Goal: Task Accomplishment & Management: Complete application form

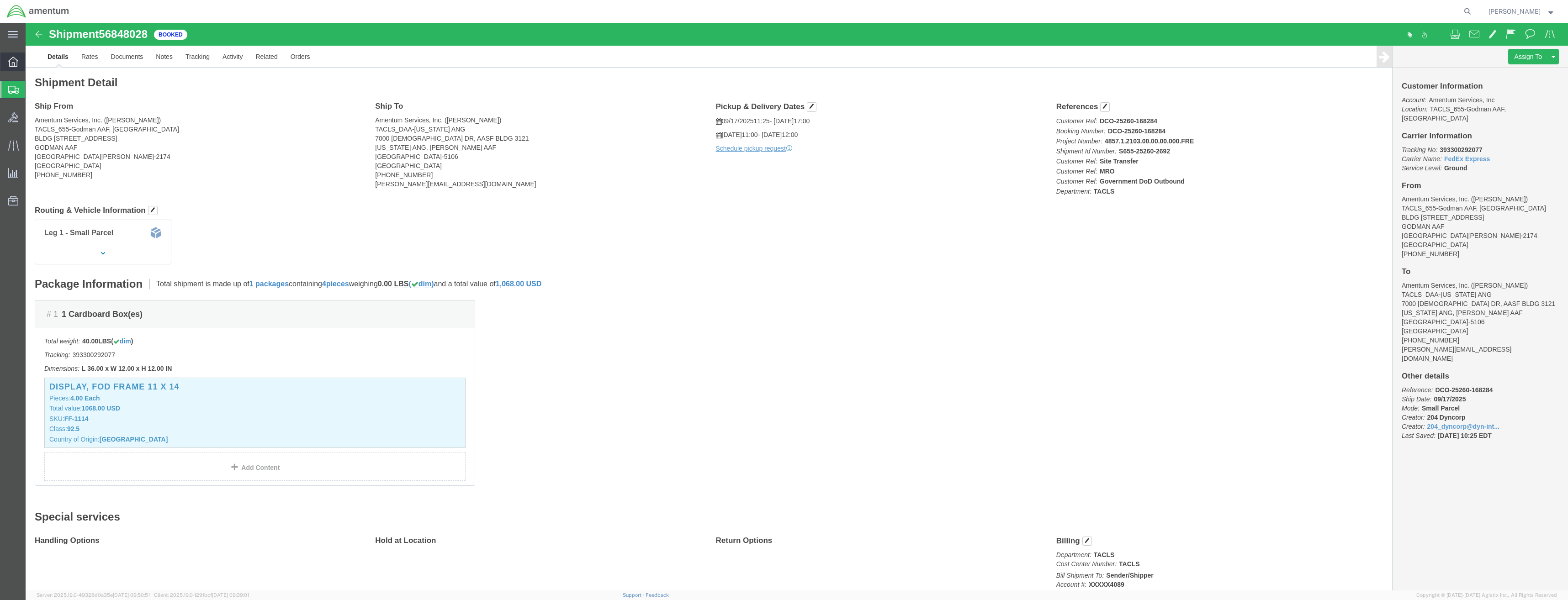
click at [13, 58] on icon at bounding box center [13, 61] width 10 height 10
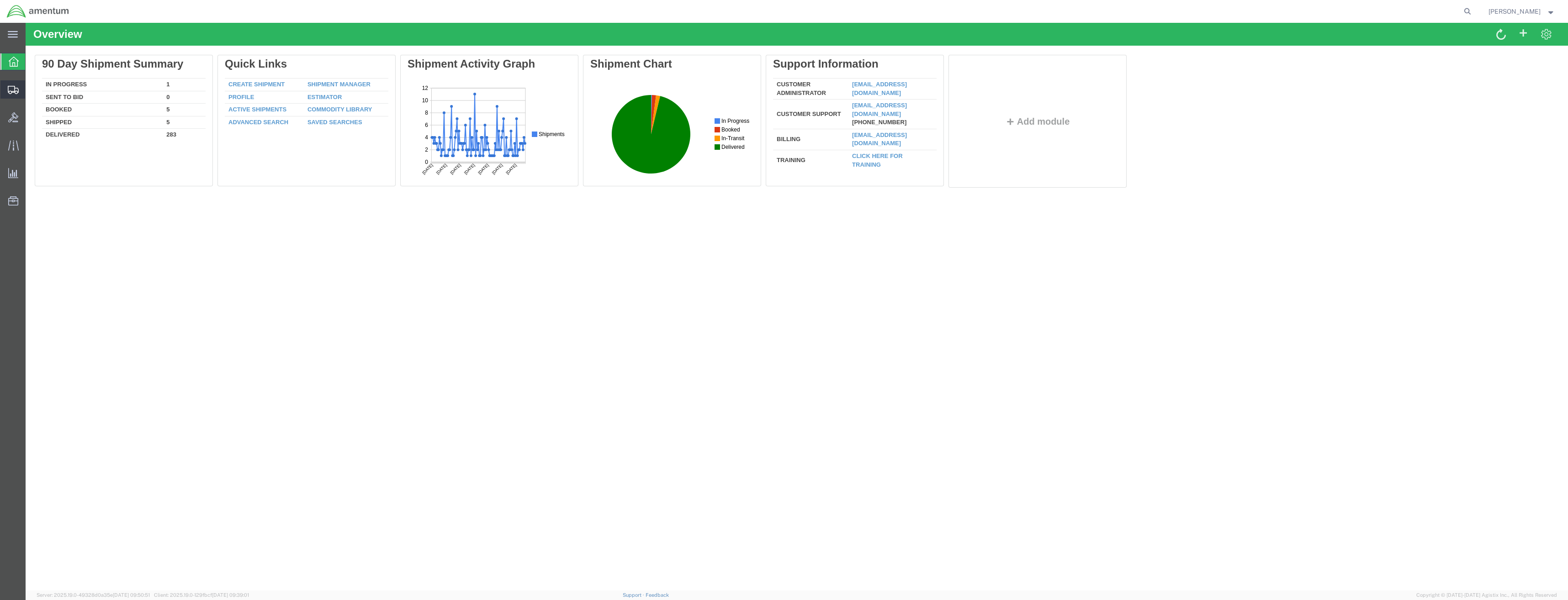
click at [0, 0] on span "Create Shipment" at bounding box center [0, 0] width 0 height 0
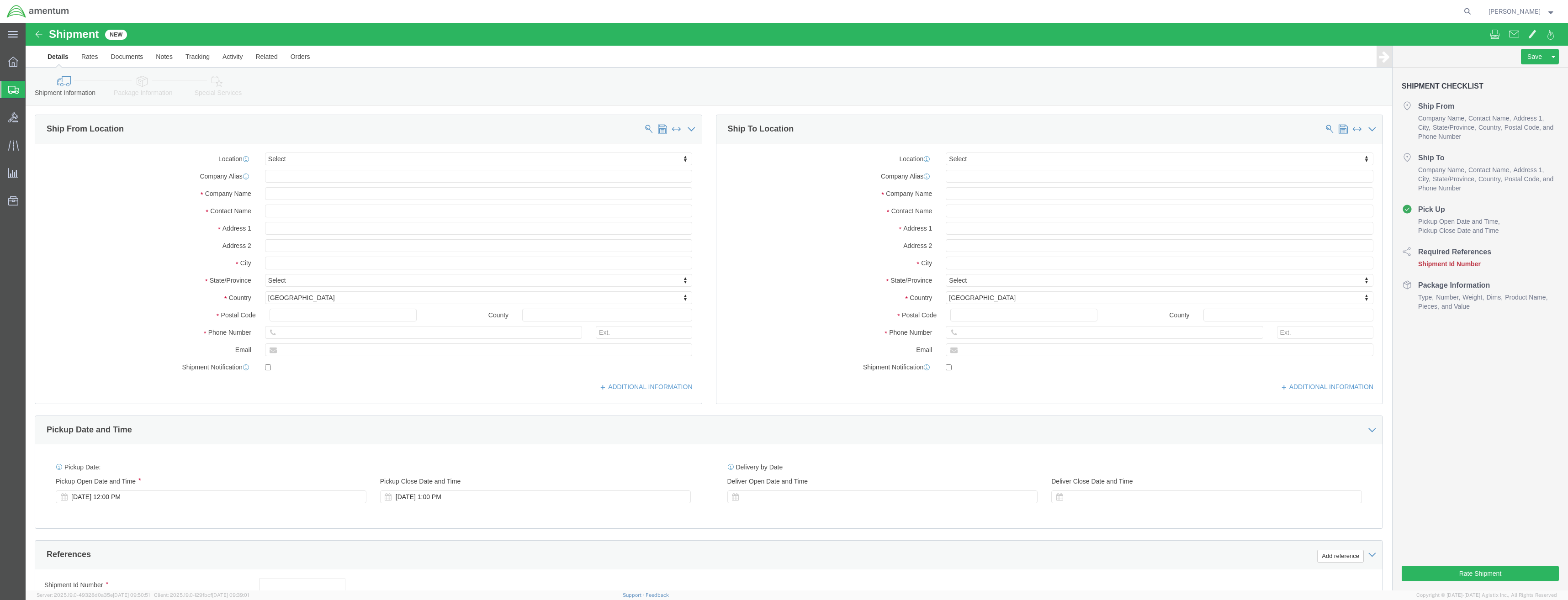
select select
click input "text"
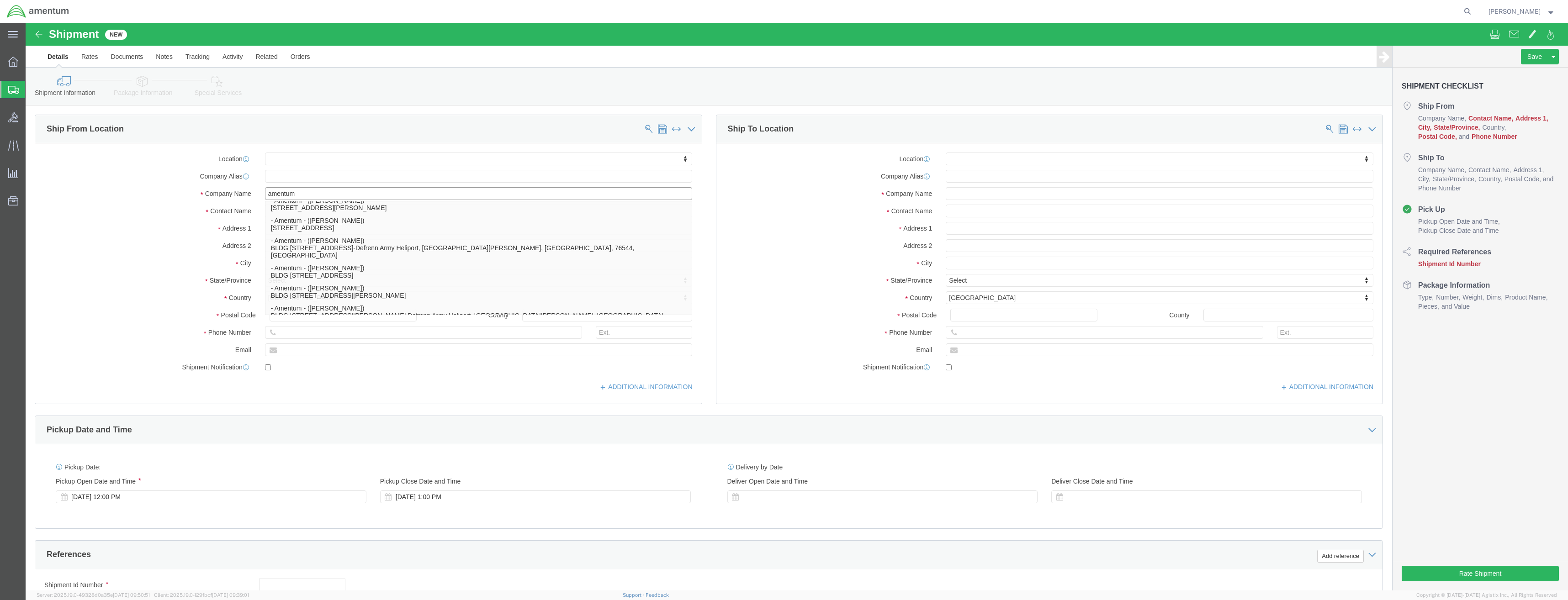
click input "amentum"
type input "amentum"
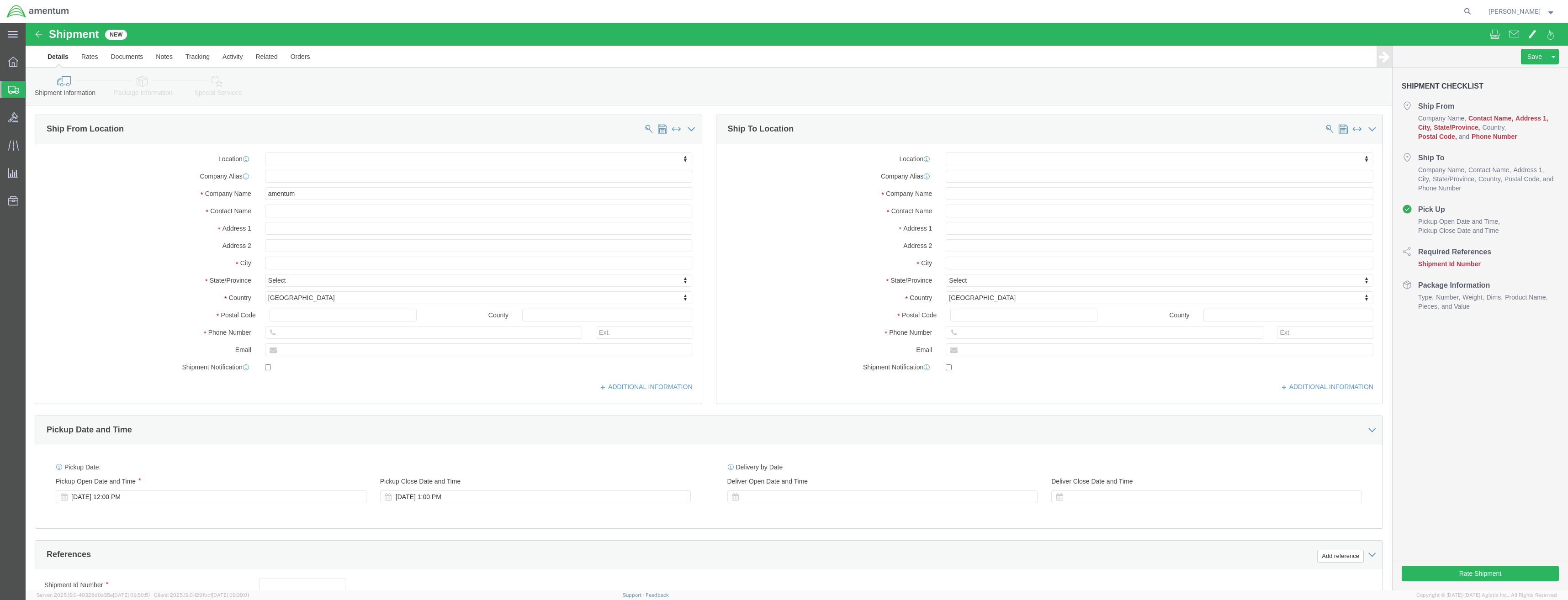
click label "Contact Name"
click input "text"
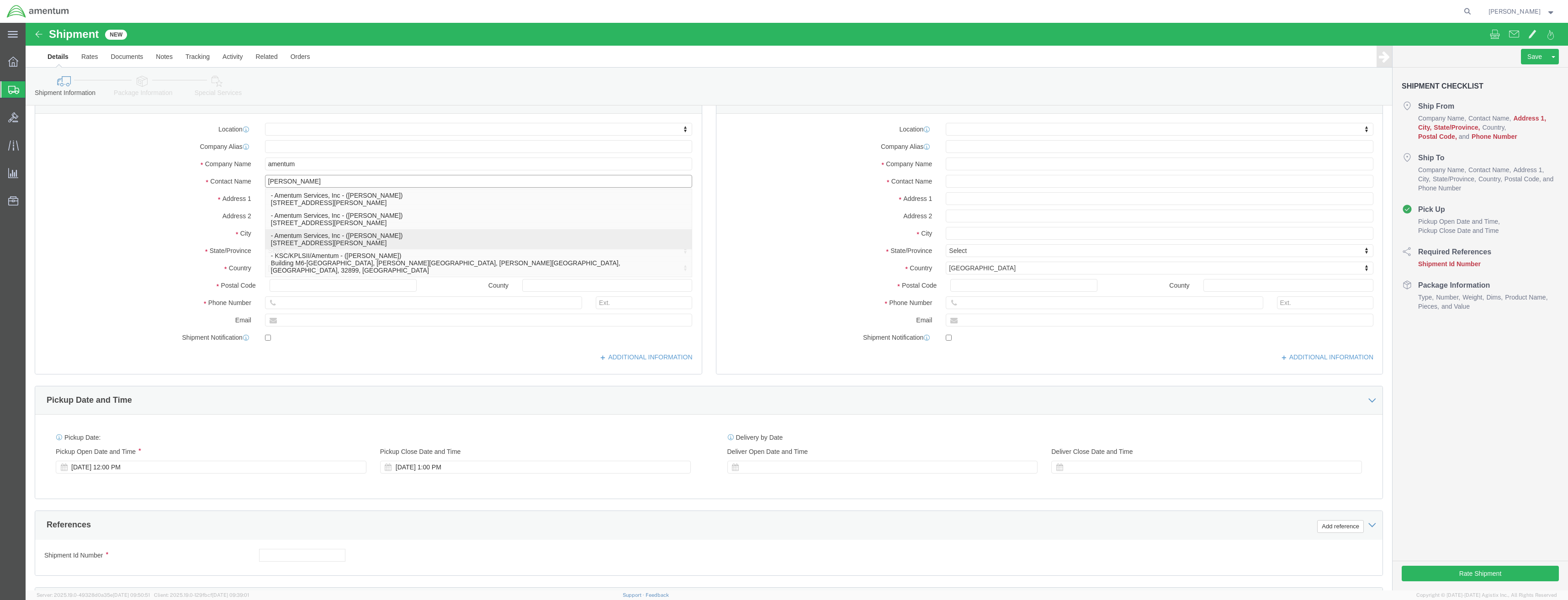
scroll to position [46, 0]
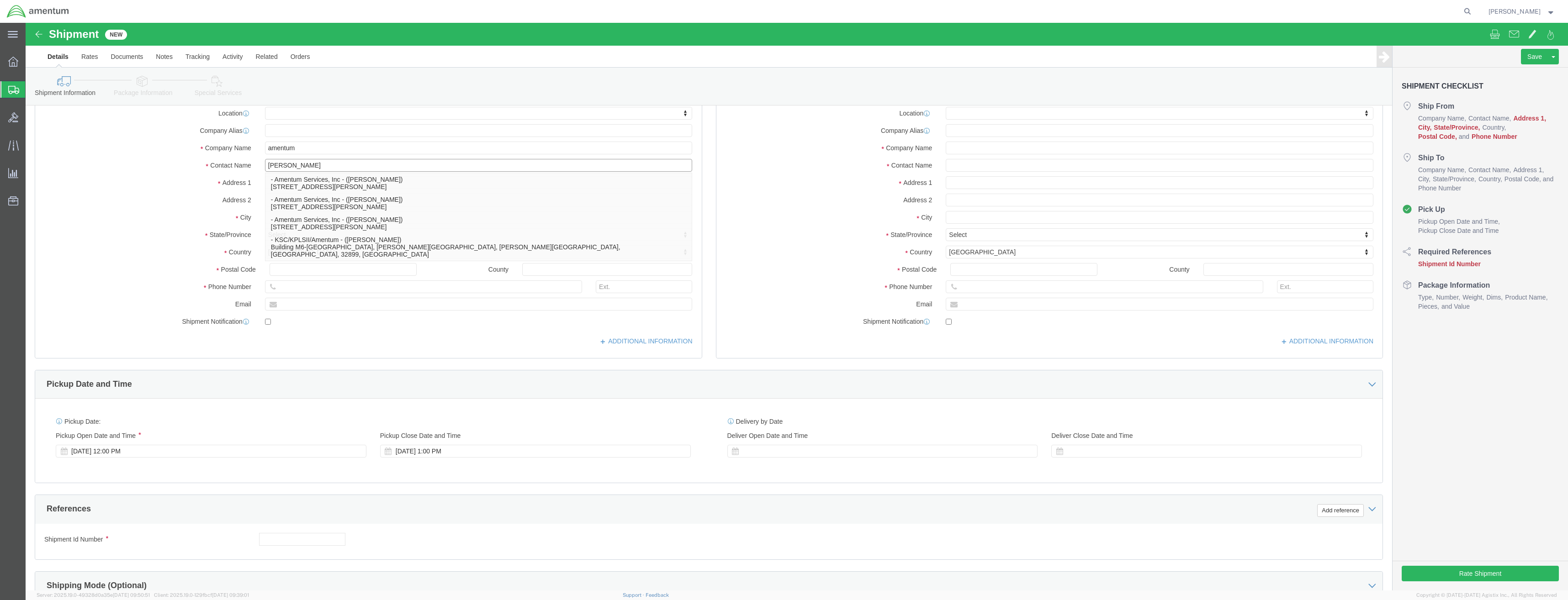
drag, startPoint x: 408, startPoint y: 207, endPoint x: 410, endPoint y: 140, distance: 67.0
click span "brian m brian m - Amentum Services, Inc - (Brian Marquez) 400 Judge Leon Ford D…"
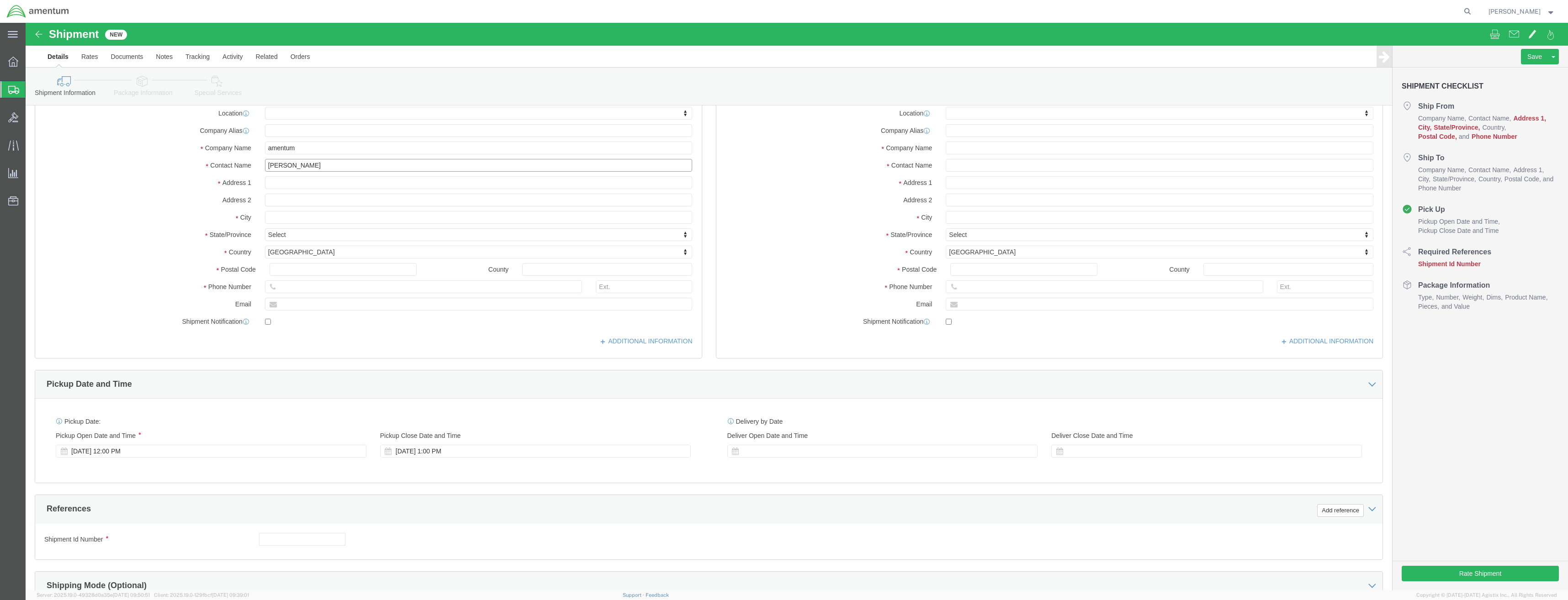
type input "brian morrison"
click input "text"
type input "522o pilot street"
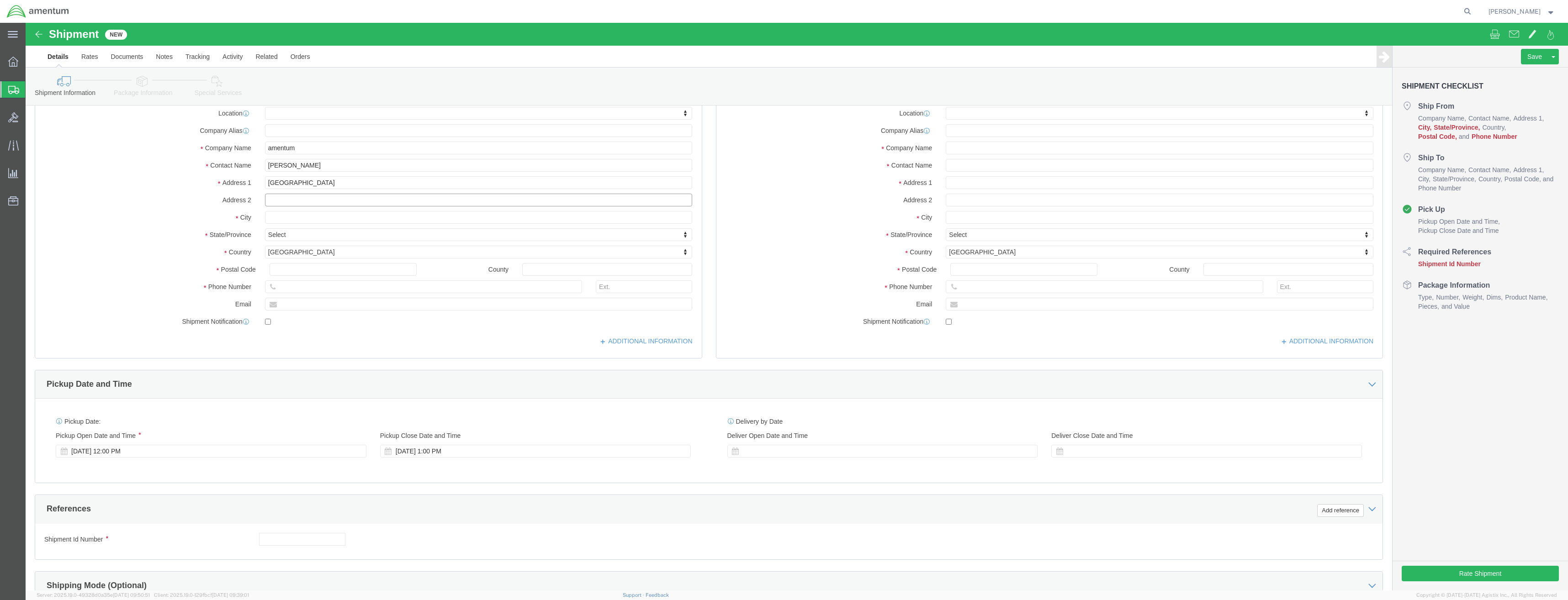
select select
click input "text"
type input "godmann AAF"
click input "text"
type input "fort knox"
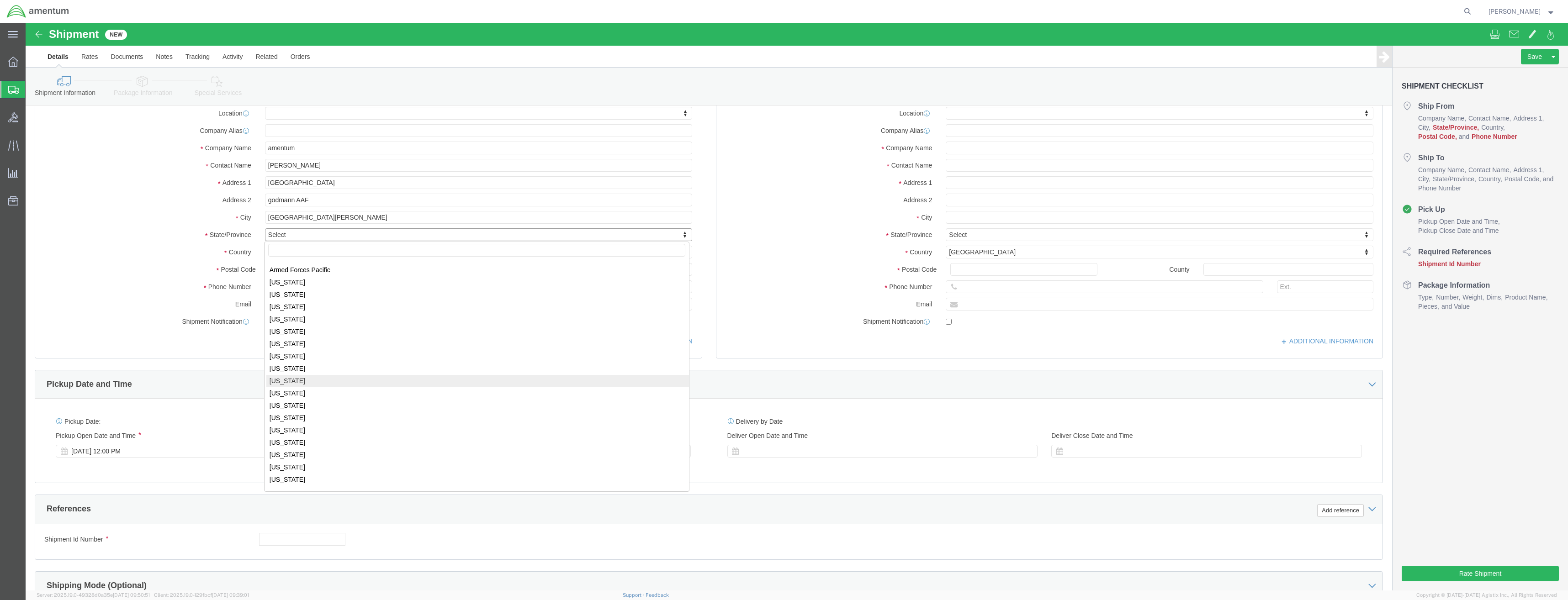
scroll to position [91, 0]
select select
select select "KY"
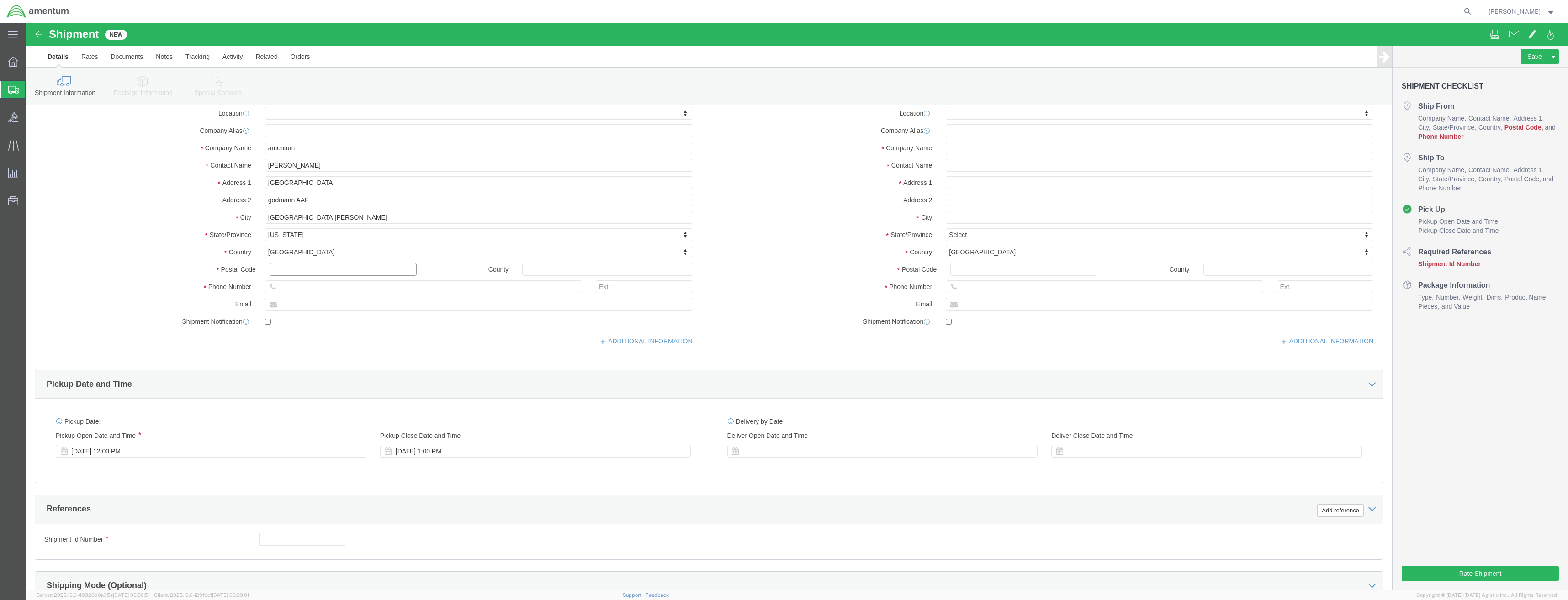
click input "text"
type input "40121"
select select
click input "text"
type input "2708727278"
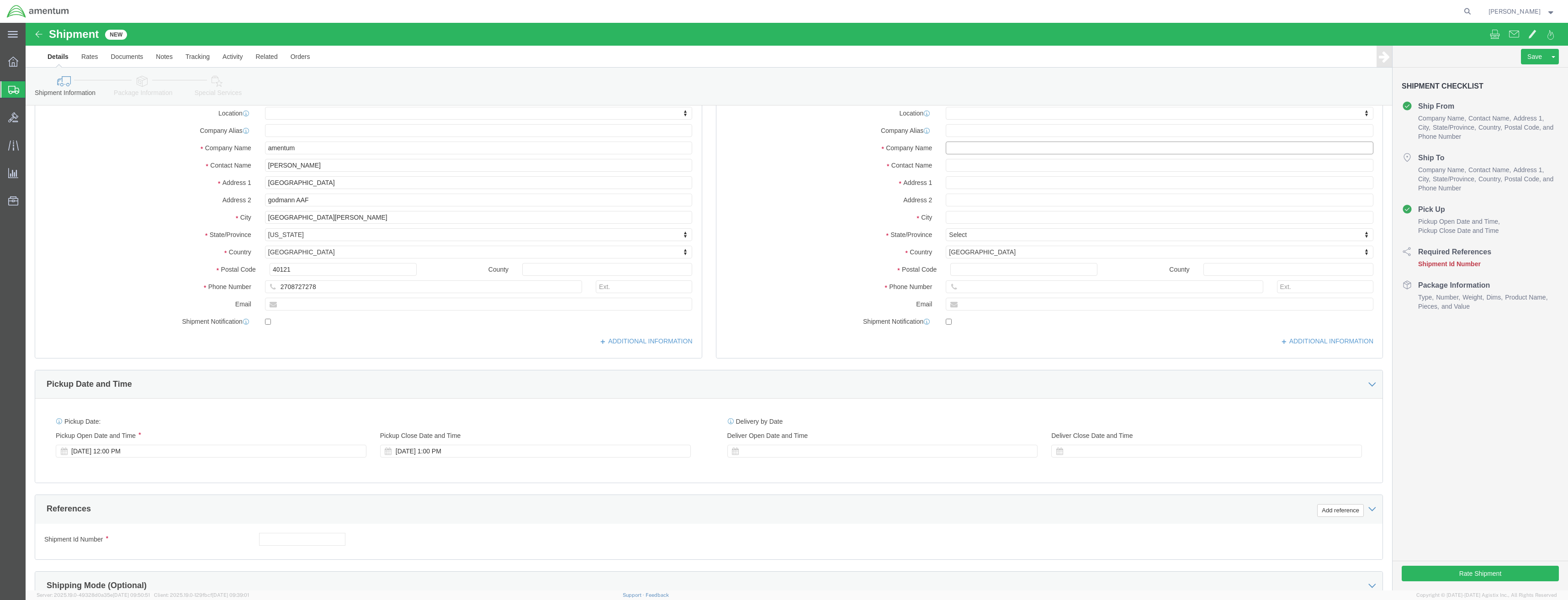
click input "text"
type input "AV IND"
click input "text"
type input "11251 NW 20th STREET"
select select
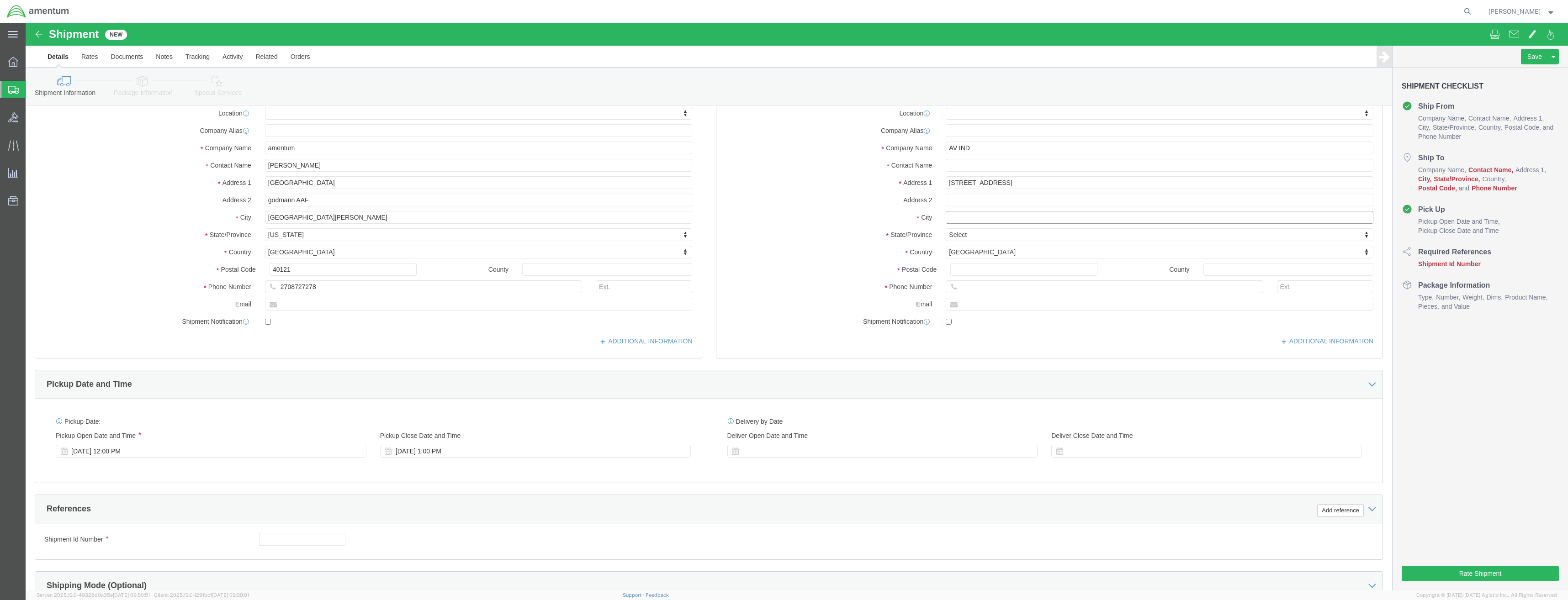
click input "text"
click div "Location My Profile Location 1002-4122-6 1006-5256-0 1026-8910-0 1281-0560-3 13…"
click input "text"
type input "#120"
click input "text"
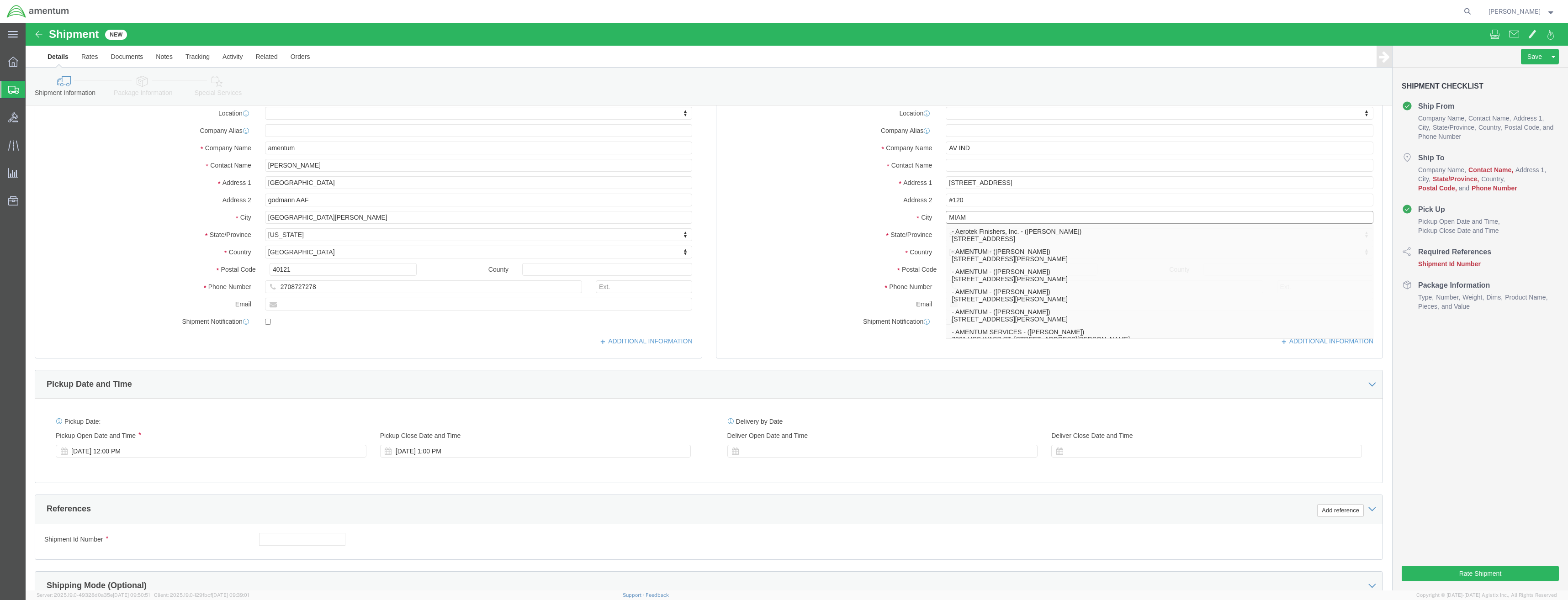
type input "MIAMI"
click p "- AV INDUSTRIES INC - (AV INDUSTRIES INC.) 11251 NW 20TH STREET SUITE 120, ,, M…"
select select
type input "11251 NW 20TH STREET SUITE 120"
type input ","
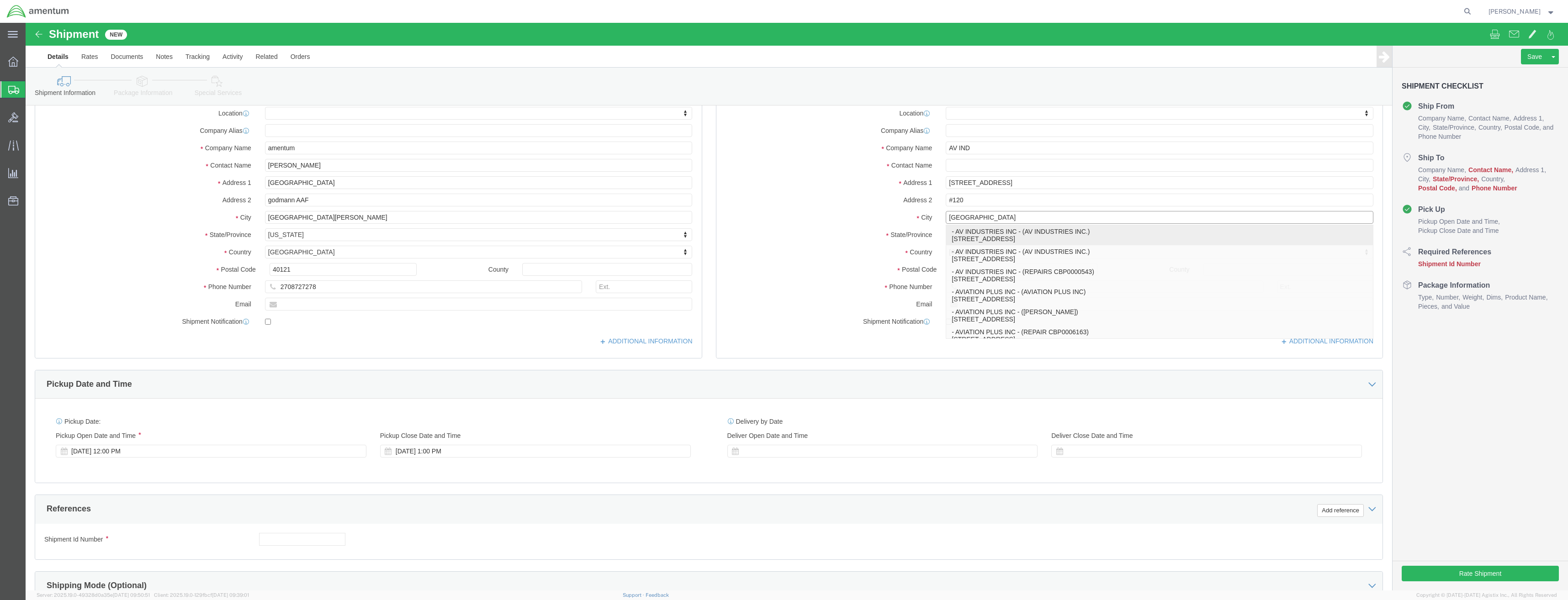
type input "33172"
type input "8179440805"
type input "AV INDUSTRIES INC"
type input "AV INDUSTRIES INC."
type input "MIAMI"
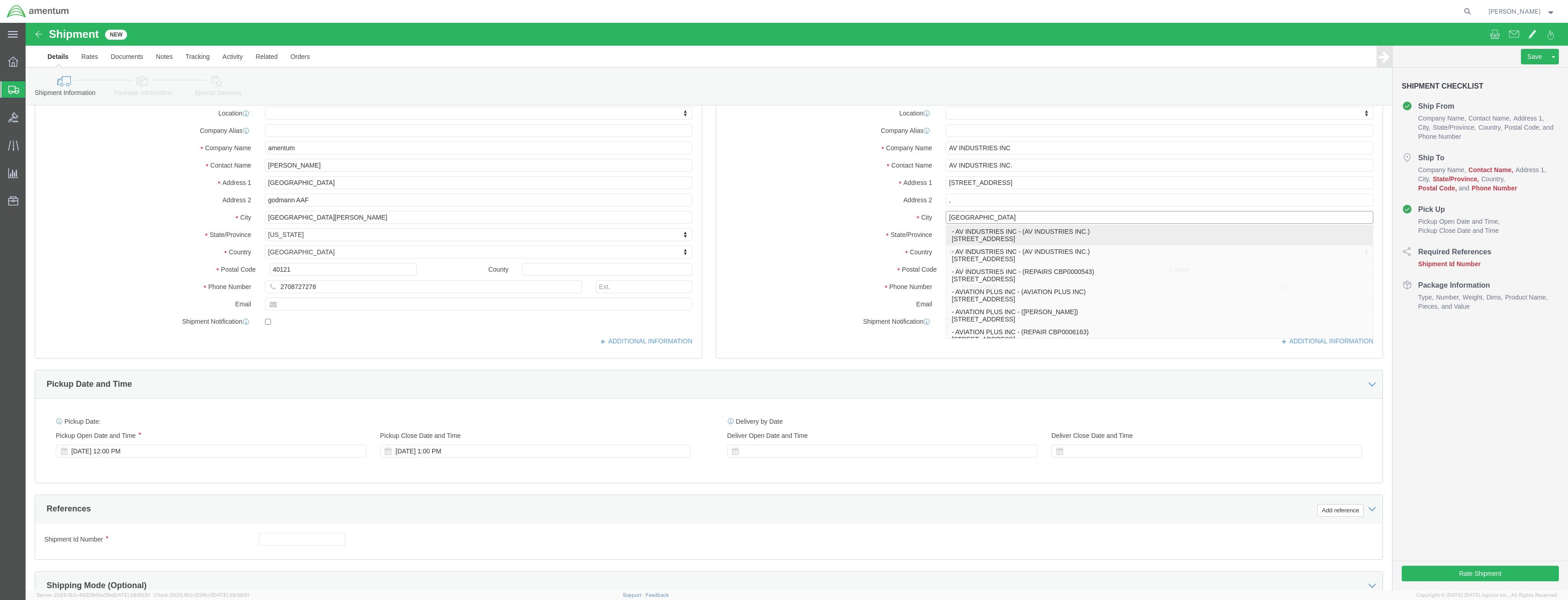
select select "FL"
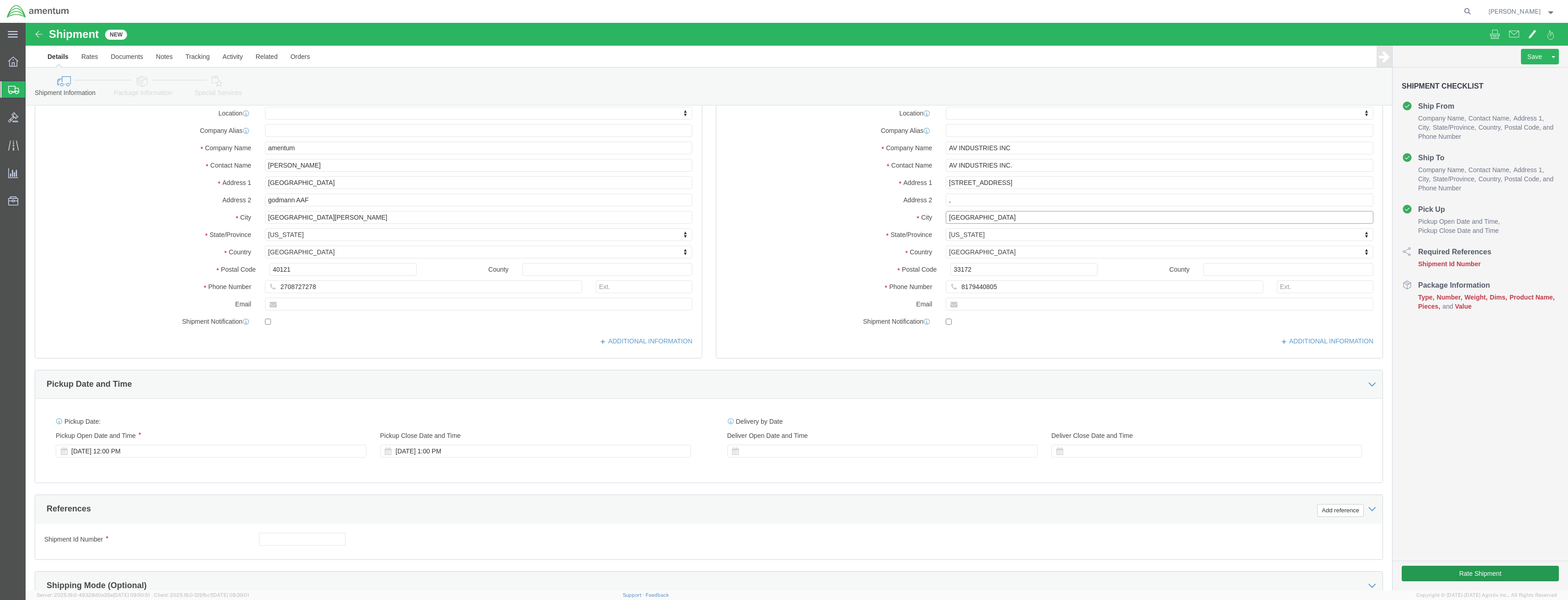
type input "MIAMI"
select select
click button "Rate Shipment"
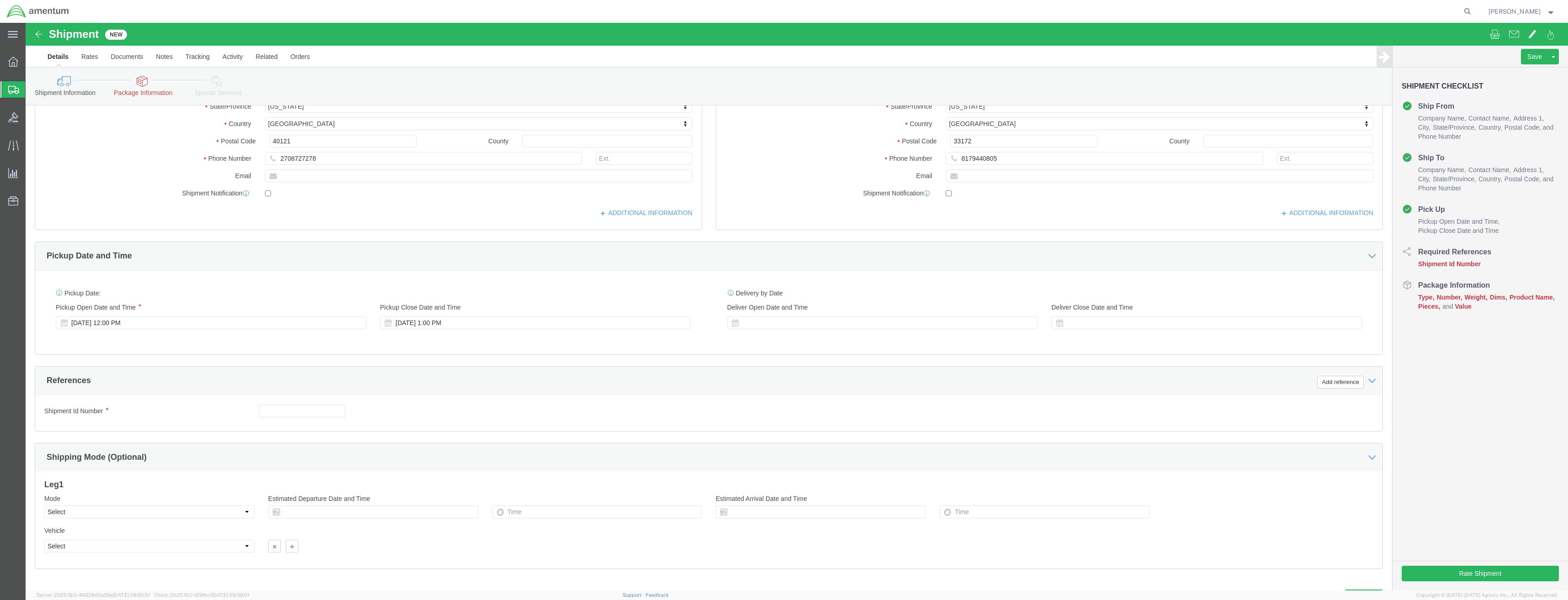
scroll to position [217, 0]
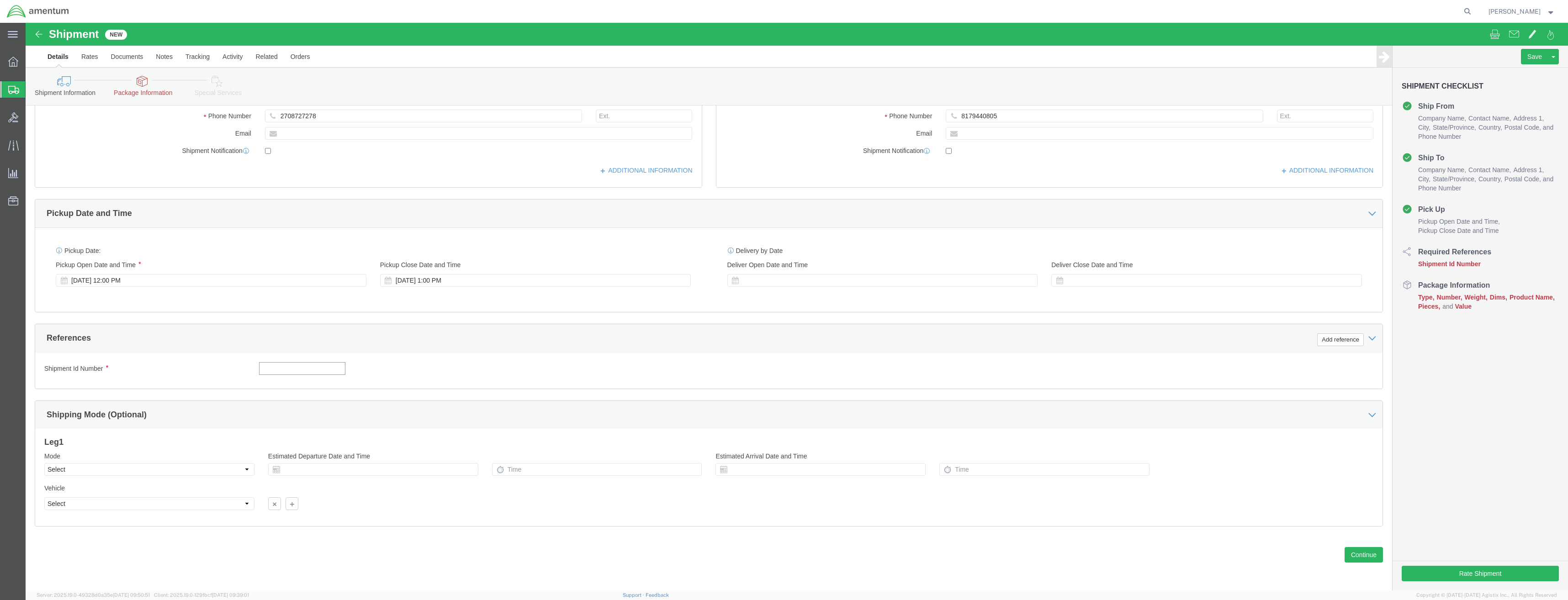
click input "text"
type input "6355416"
click button "Continue"
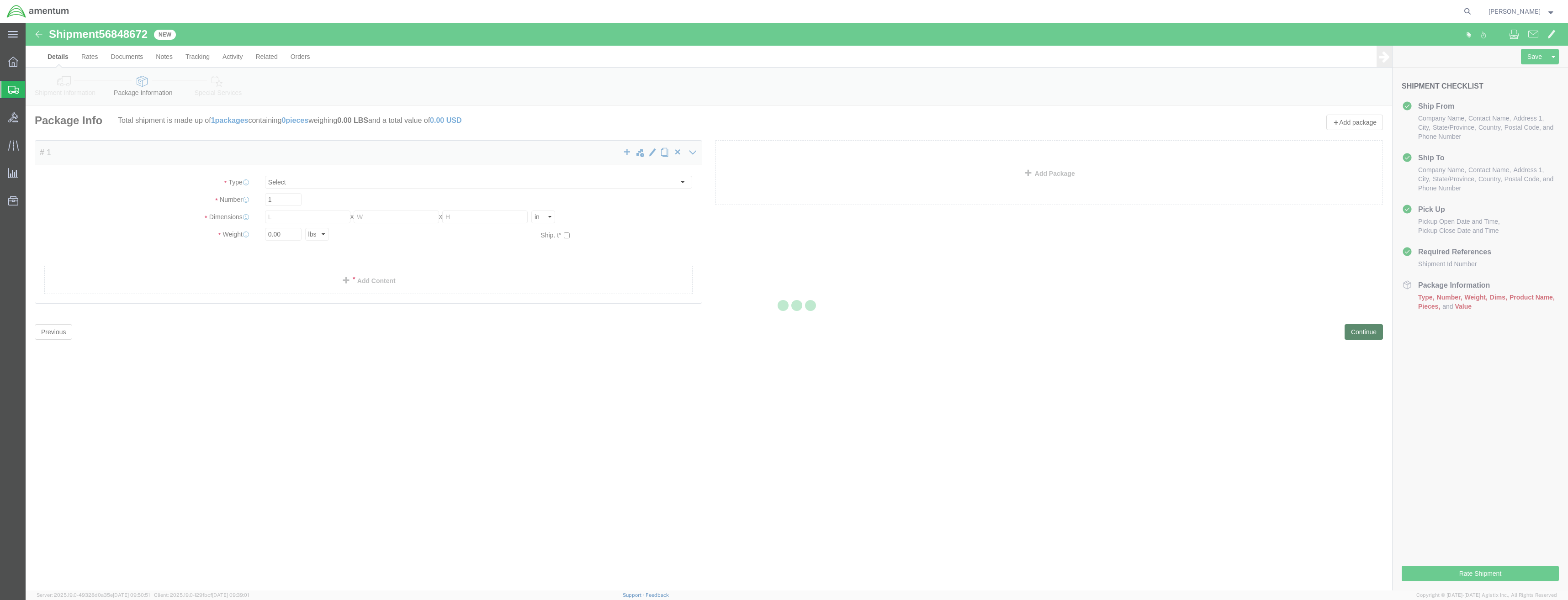
select select "CBOX"
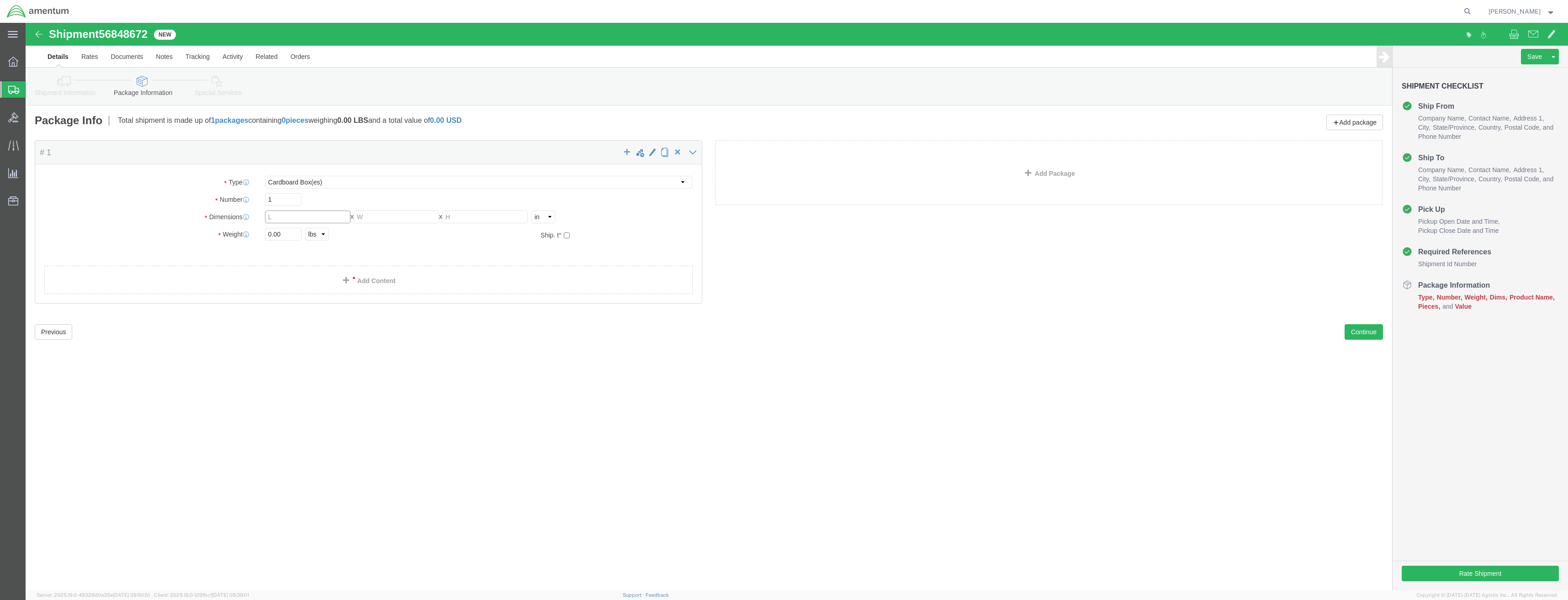
click input "text"
type input "12"
click input "text"
type input "12"
click input "text"
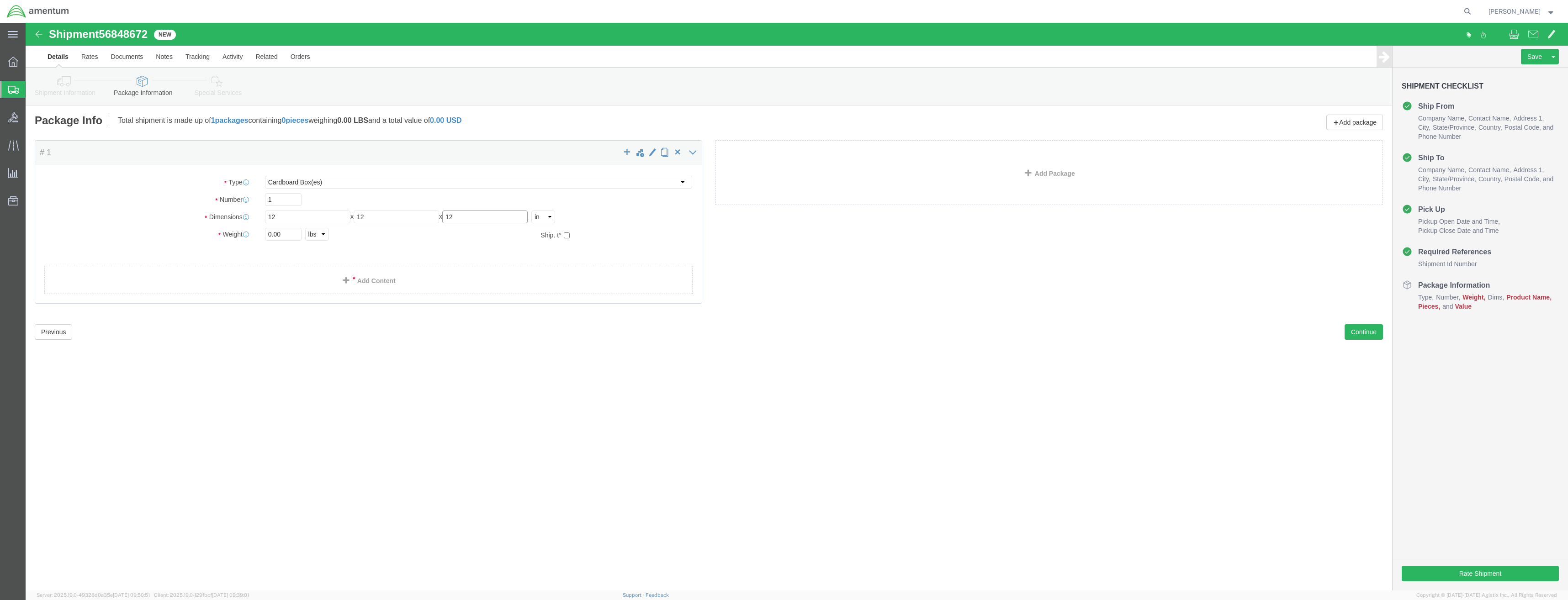
type input "12"
drag, startPoint x: 247, startPoint y: 209, endPoint x: 274, endPoint y: 215, distance: 27.7
click input "0.00"
type input "05"
click link "Add Content"
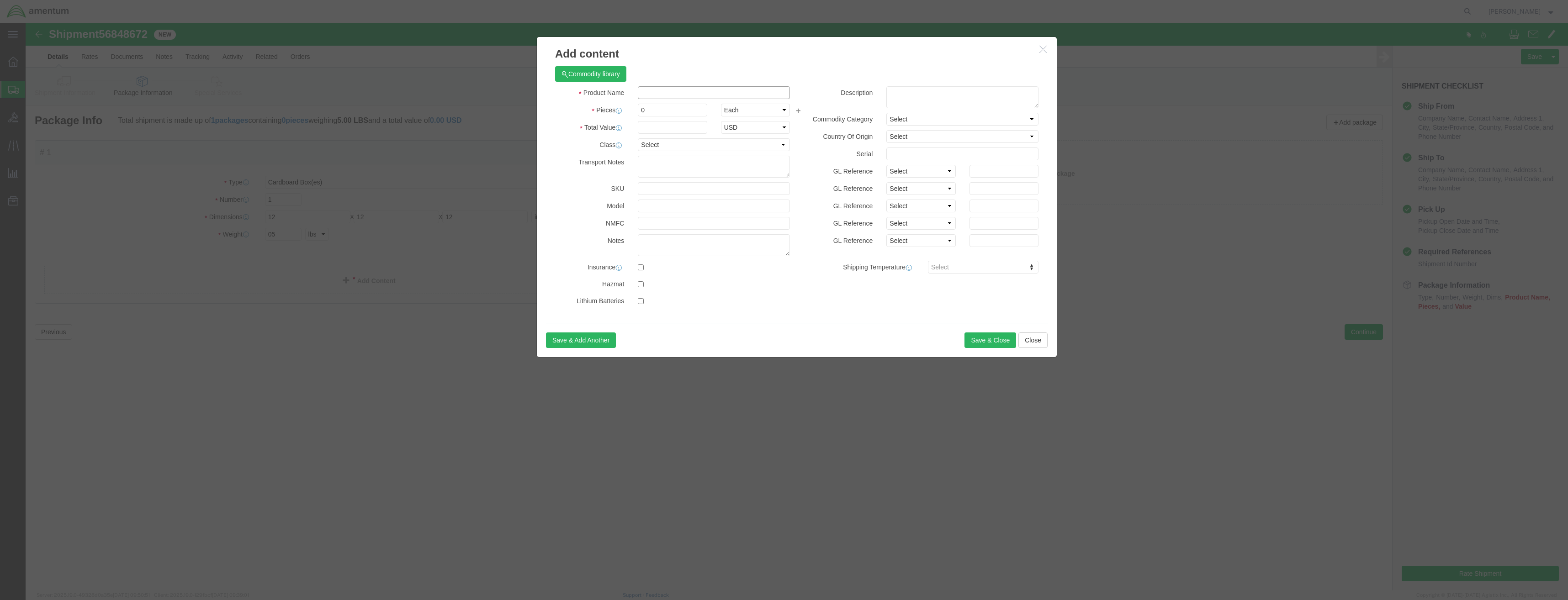
click input "text"
type input "part"
click div "0"
type input "1000"
drag, startPoint x: 618, startPoint y: 106, endPoint x: 611, endPoint y: 105, distance: 7.1
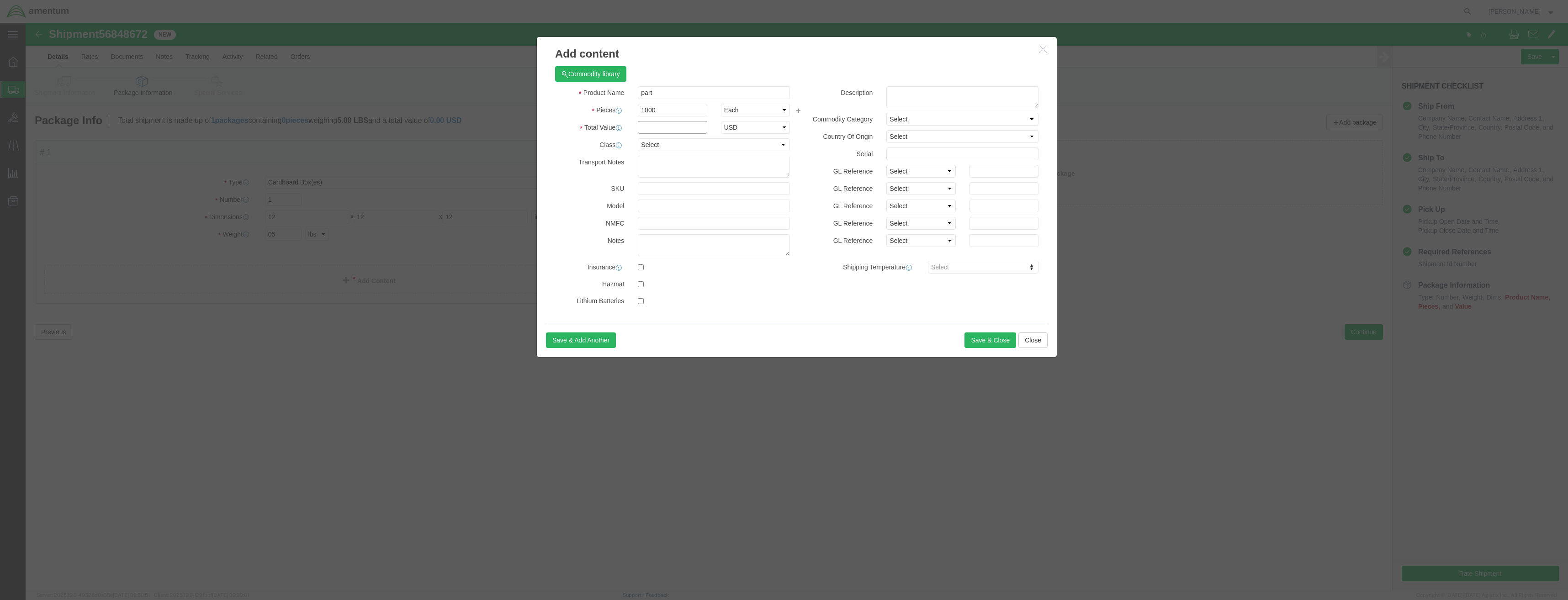
click input "text"
type input "1000"
click button "Save & Close"
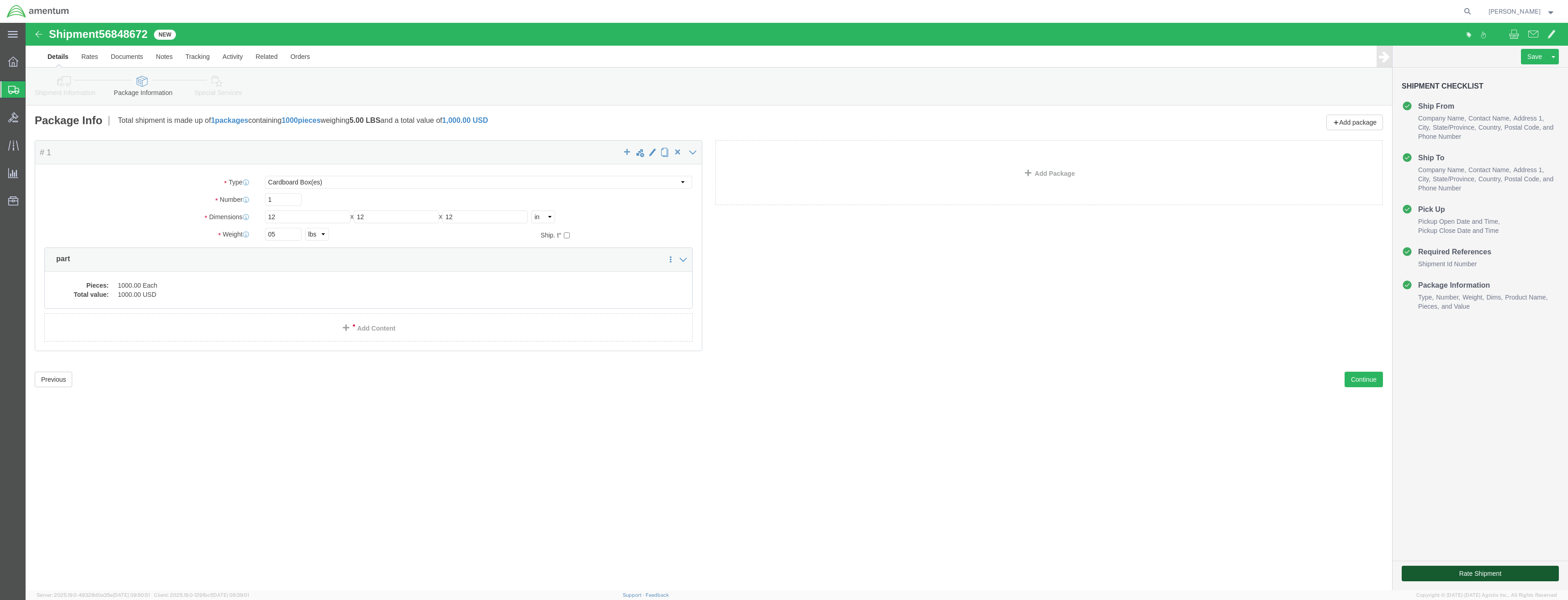
click button "Rate Shipment"
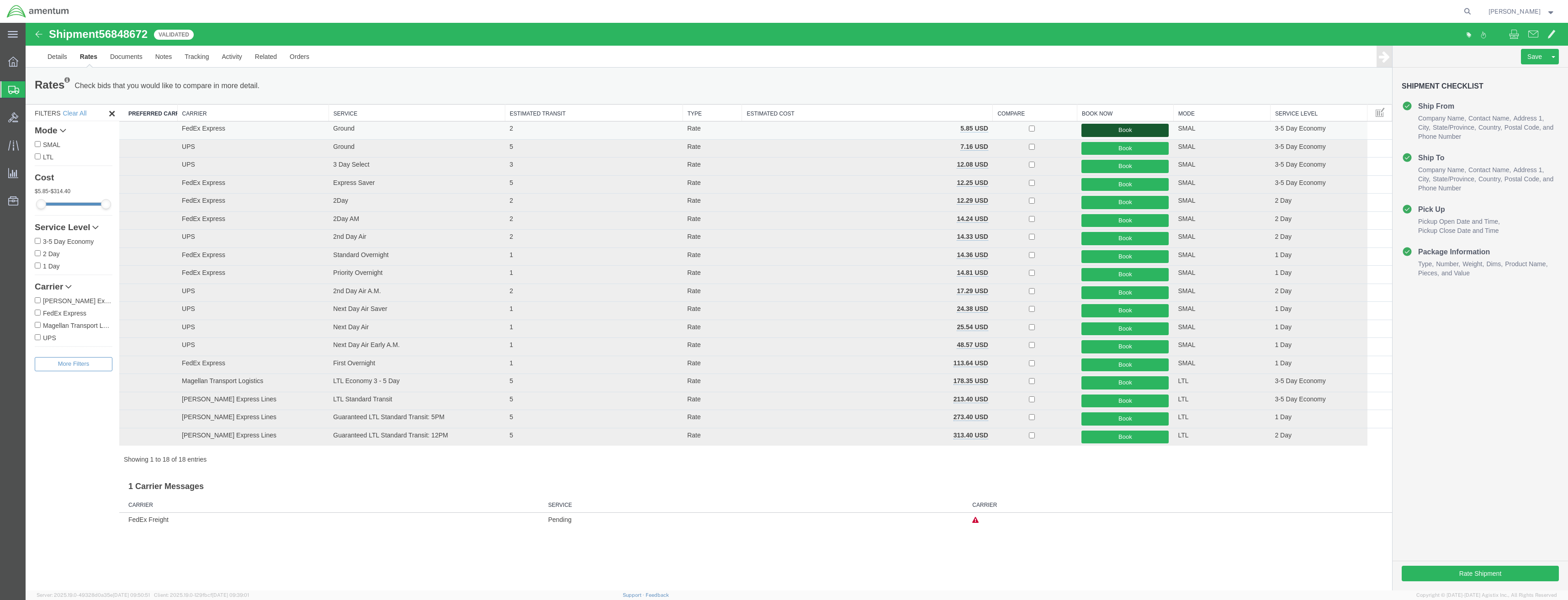
click at [1112, 133] on button "Book" at bounding box center [1125, 130] width 87 height 13
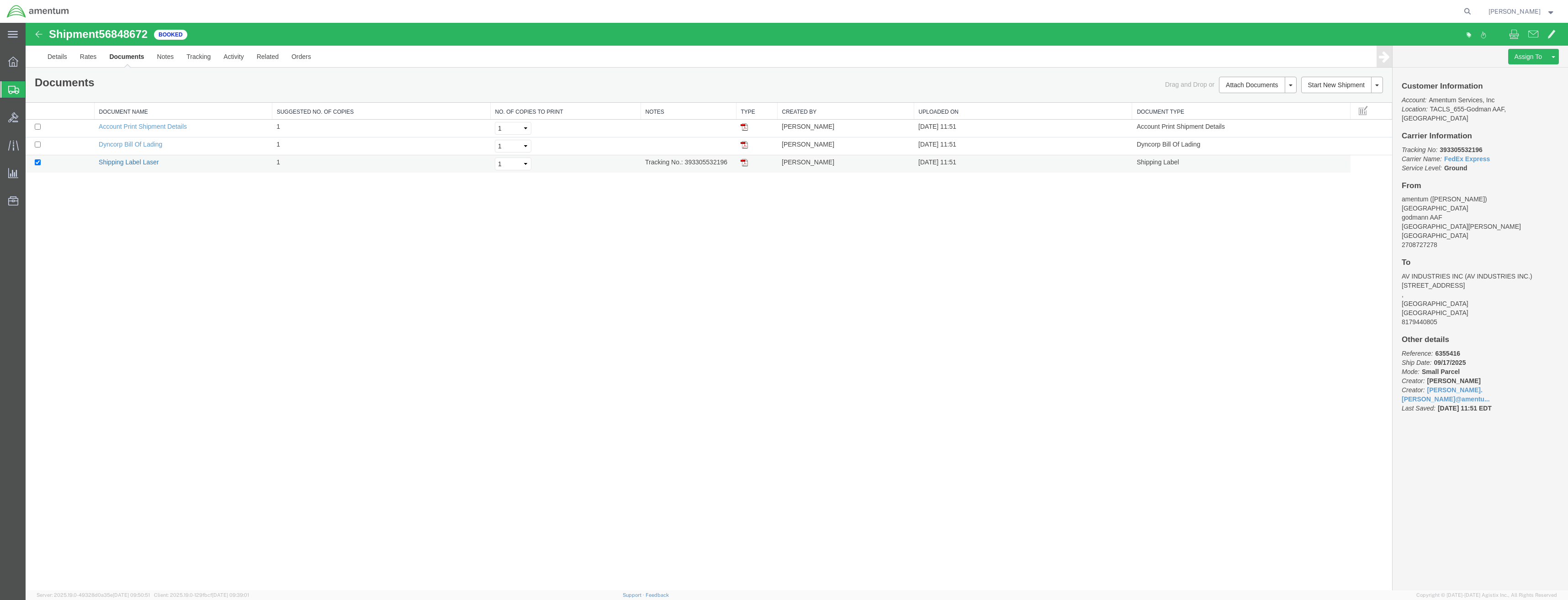
click at [140, 164] on link "Shipping Label Laser" at bounding box center [128, 162] width 60 height 7
drag, startPoint x: 685, startPoint y: 163, endPoint x: 716, endPoint y: 167, distance: 31.3
click at [716, 167] on td "Tracking No.: 393305532196" at bounding box center [688, 164] width 96 height 18
drag, startPoint x: 715, startPoint y: 167, endPoint x: 671, endPoint y: 178, distance: 45.4
click at [677, 187] on div "Shipment 56848672 3 of 3 Booked Details Rates Documents Notes Tracking Activity…" at bounding box center [797, 307] width 1542 height 568
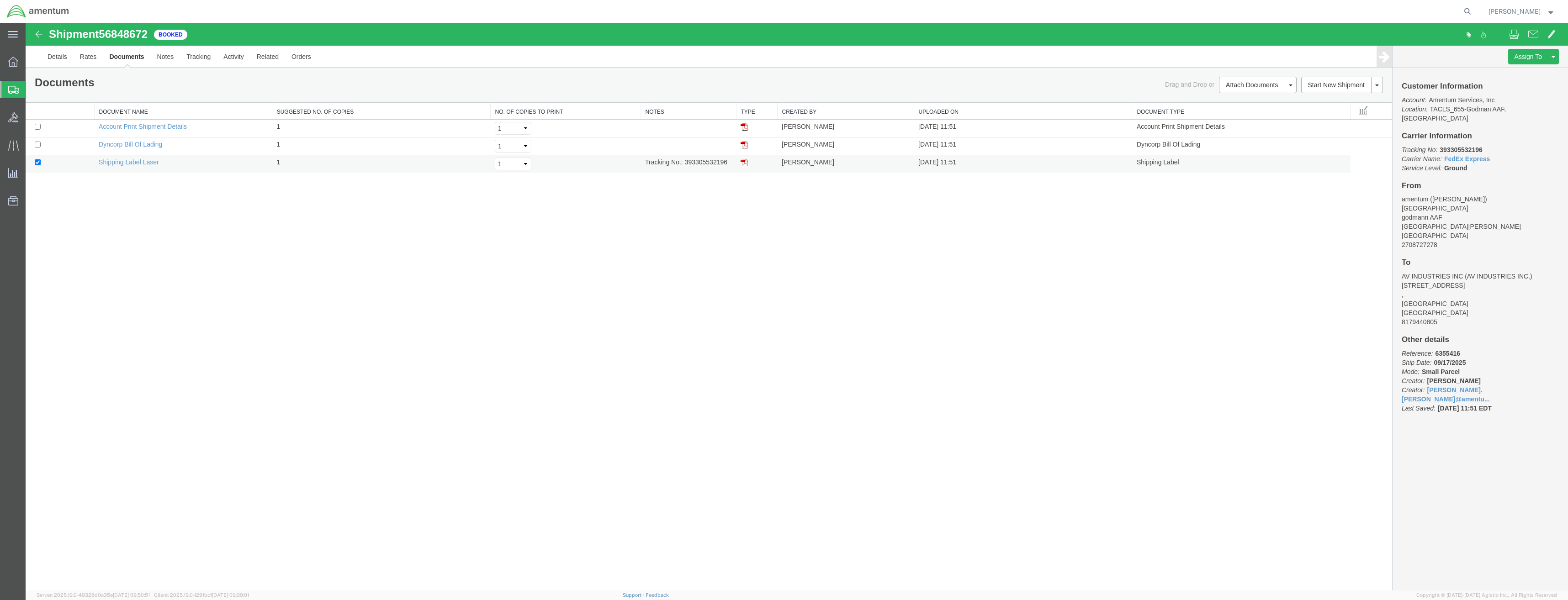
drag, startPoint x: 640, startPoint y: 164, endPoint x: 710, endPoint y: 168, distance: 70.1
click at [710, 168] on tr "Shipping Label Laser 1 Select 1 2 3 4 5 Tracking No.: 393305532196 Joe Ricklefs…" at bounding box center [709, 164] width 1367 height 18
drag, startPoint x: 642, startPoint y: 162, endPoint x: 727, endPoint y: 167, distance: 85.1
click at [727, 167] on td "Tracking No.: 393305532196" at bounding box center [688, 164] width 96 height 18
drag, startPoint x: 727, startPoint y: 167, endPoint x: 723, endPoint y: 162, distance: 6.4
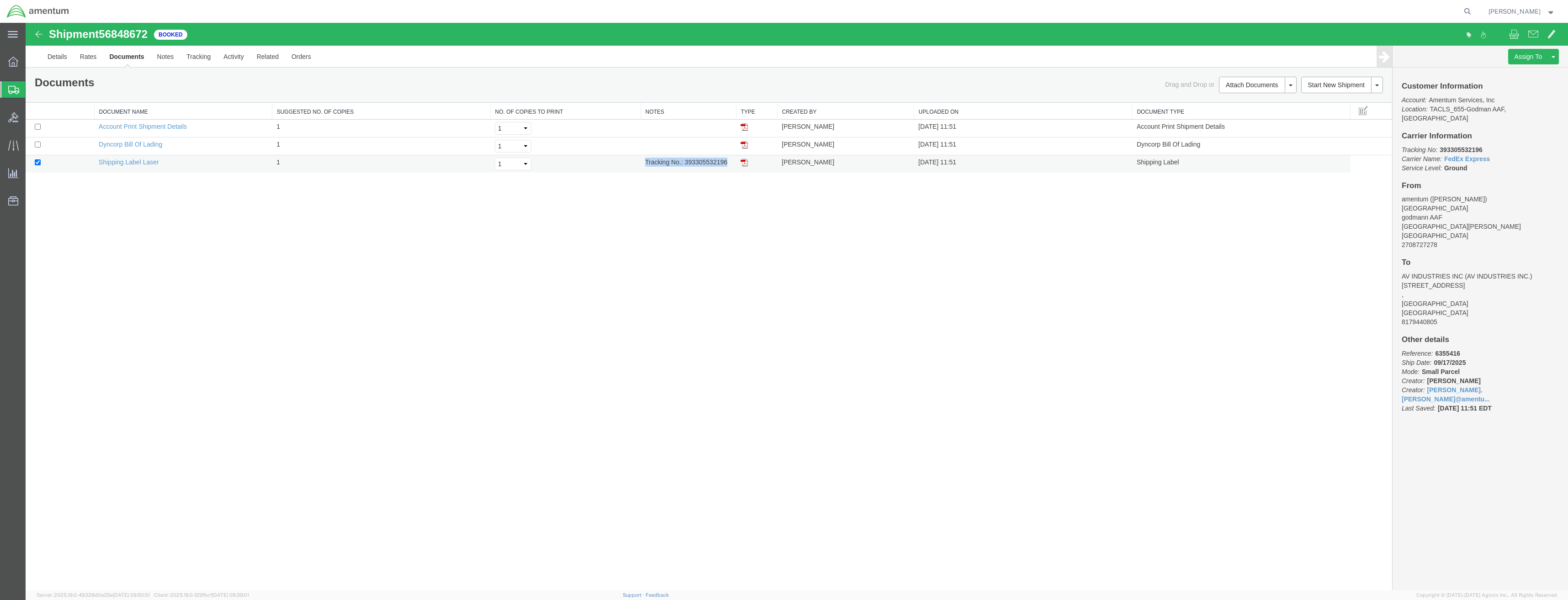
copy td "Tracking No.: 393305532196"
